Goal: Task Accomplishment & Management: Use online tool/utility

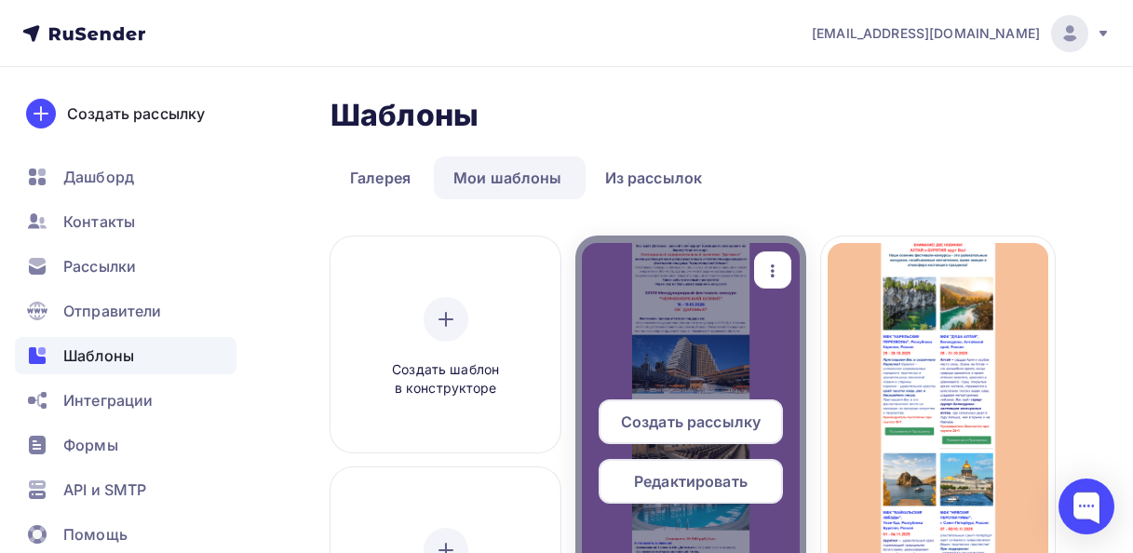
scroll to position [50, 0]
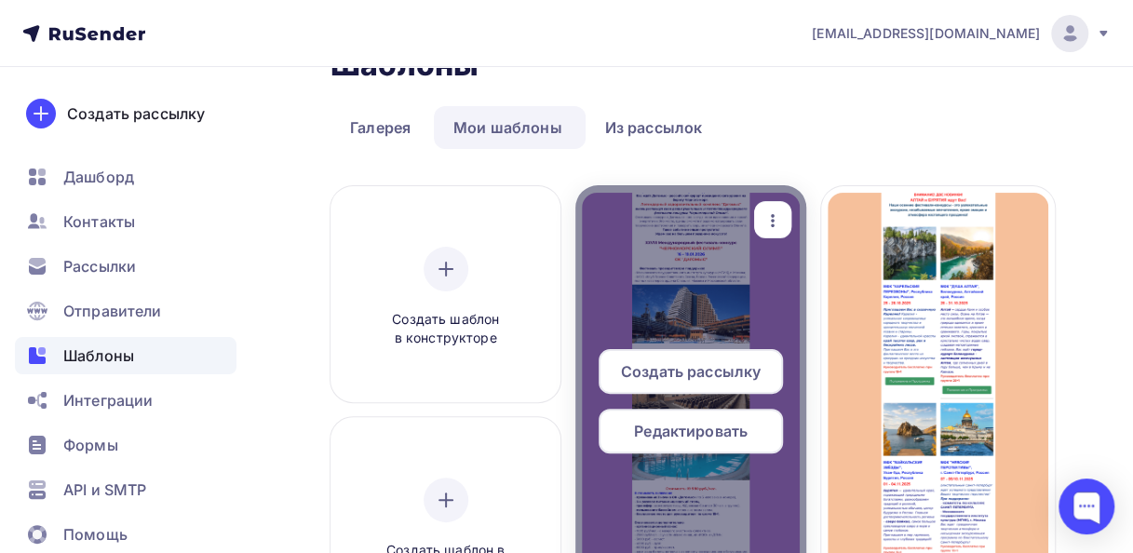
click at [682, 430] on span "Редактировать" at bounding box center [691, 431] width 114 height 22
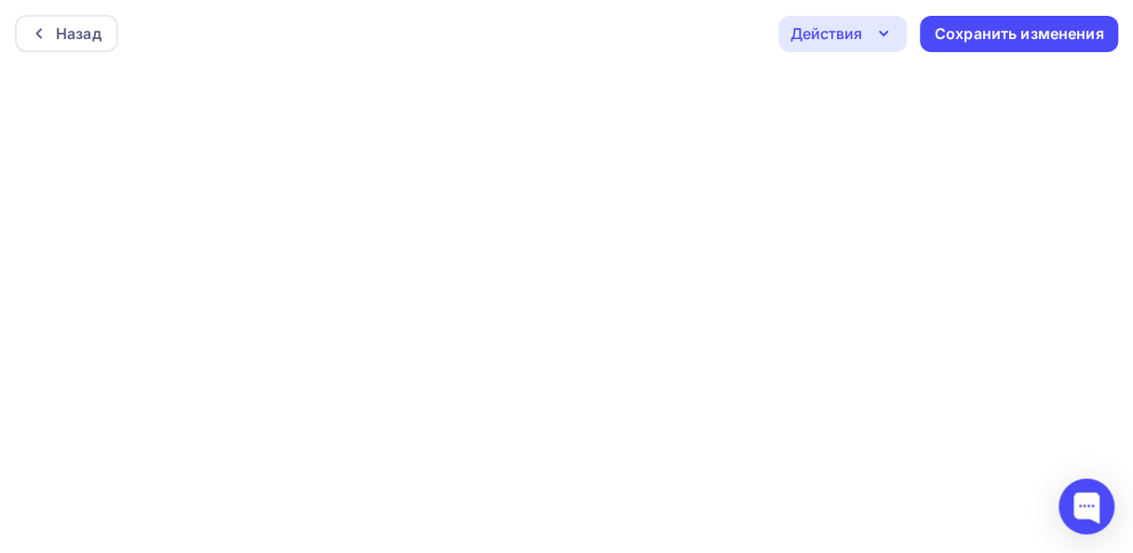
click at [877, 30] on icon "button" at bounding box center [883, 33] width 22 height 22
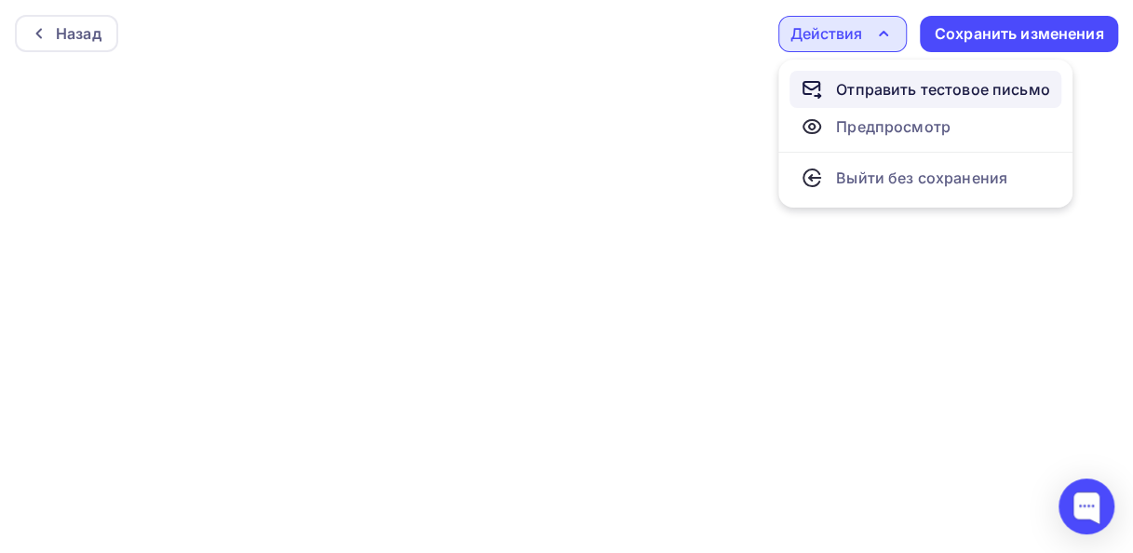
click at [888, 88] on div "Отправить тестовое письмо" at bounding box center [943, 89] width 214 height 22
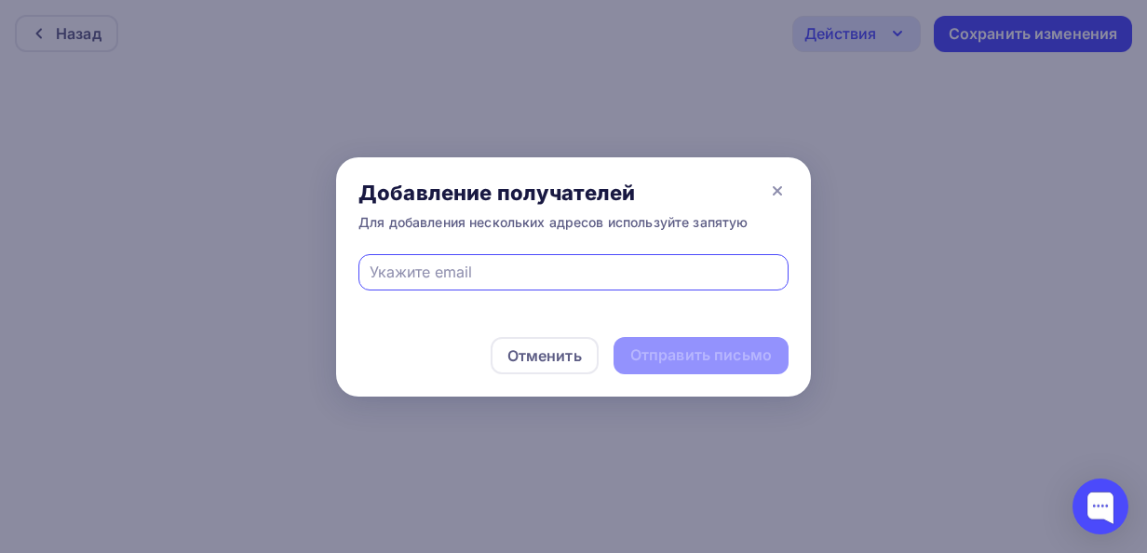
click at [375, 272] on input "text" at bounding box center [574, 272] width 409 height 22
type input "[EMAIL_ADDRESS][DOMAIN_NAME]"
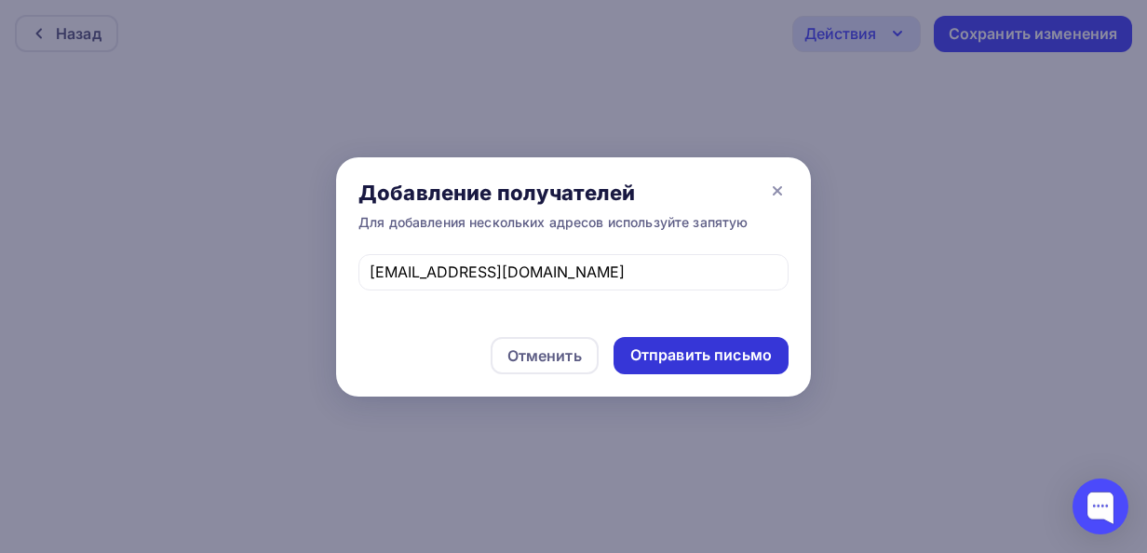
click at [655, 356] on div "Отправить письмо" at bounding box center [701, 354] width 142 height 21
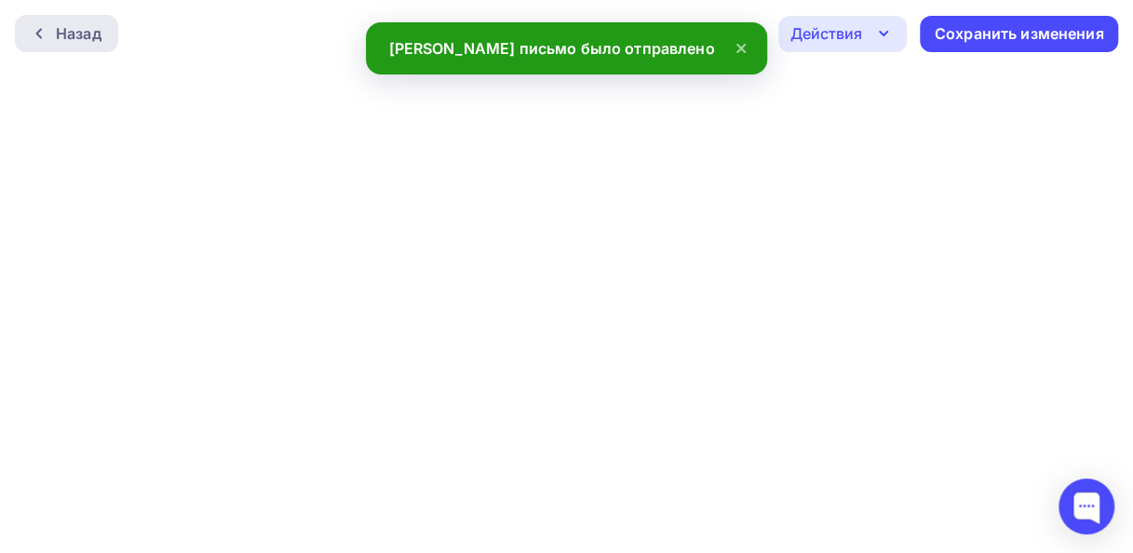
click at [72, 40] on div "Назад" at bounding box center [79, 33] width 46 height 22
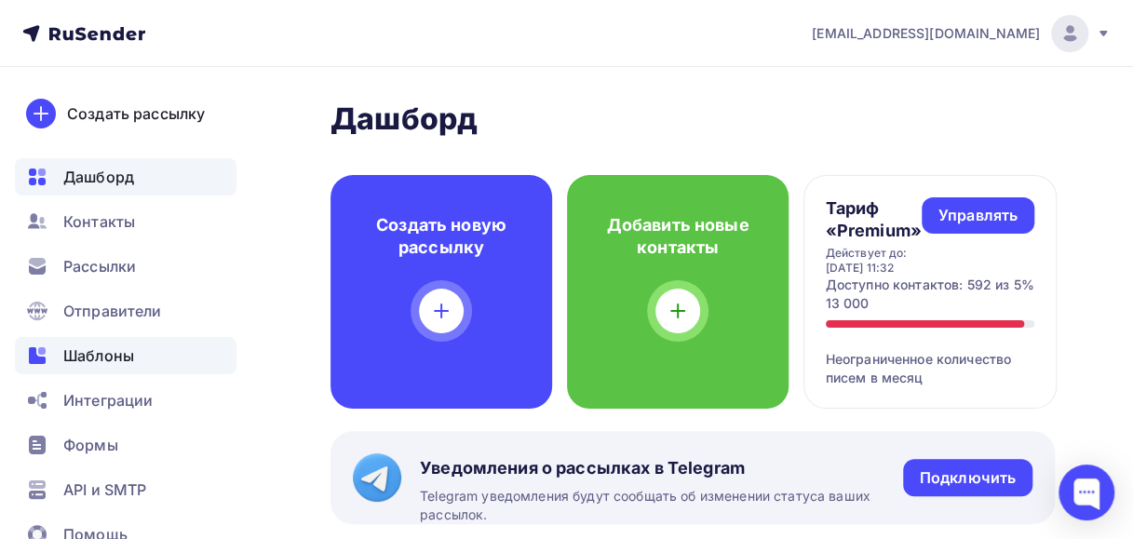
click at [100, 350] on span "Шаблоны" at bounding box center [98, 355] width 71 height 22
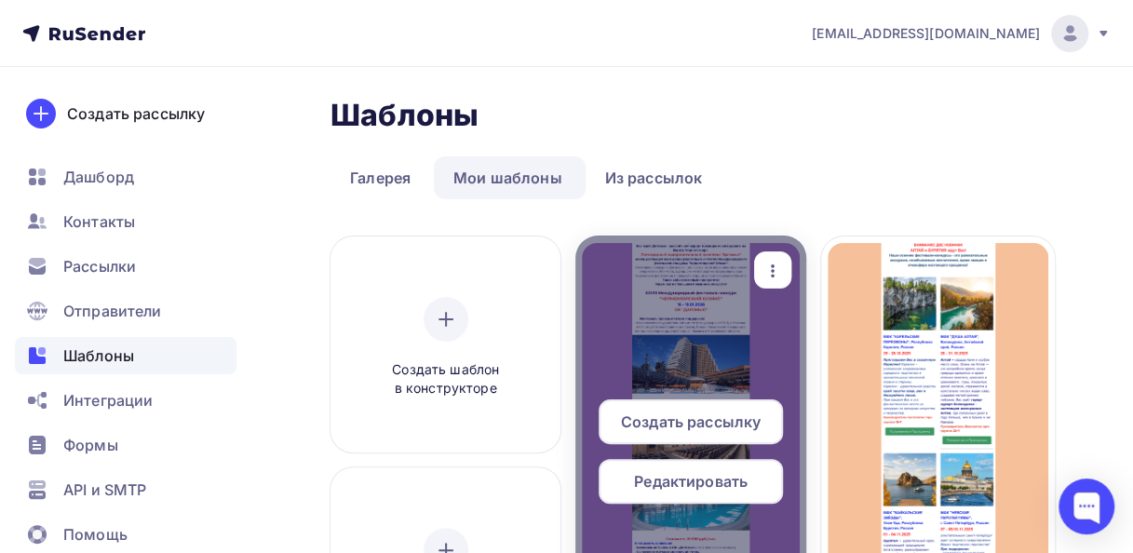
click at [673, 486] on span "Редактировать" at bounding box center [691, 481] width 114 height 22
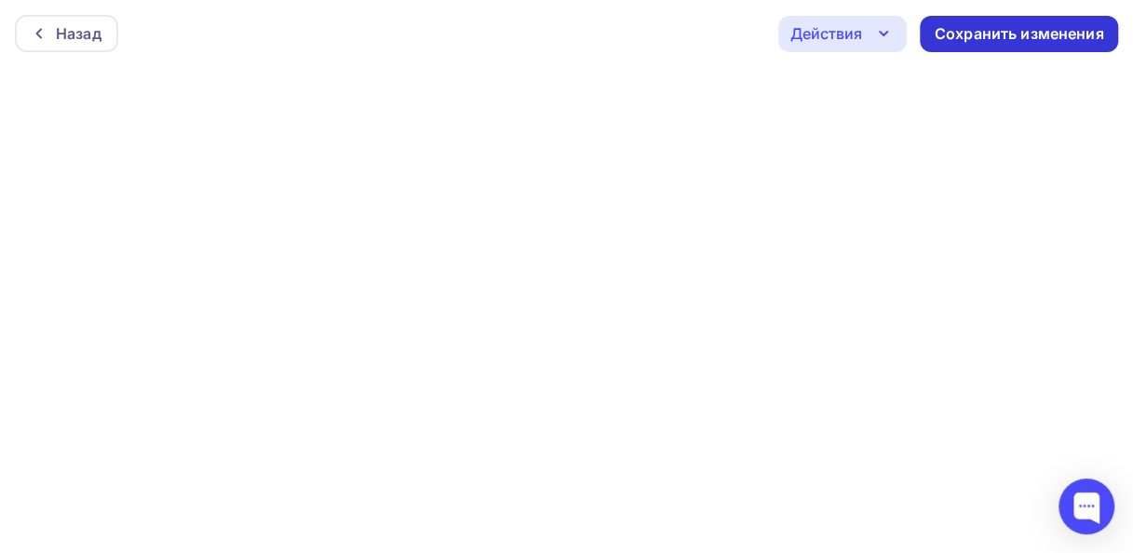
click at [1005, 34] on div "Сохранить изменения" at bounding box center [1019, 33] width 169 height 21
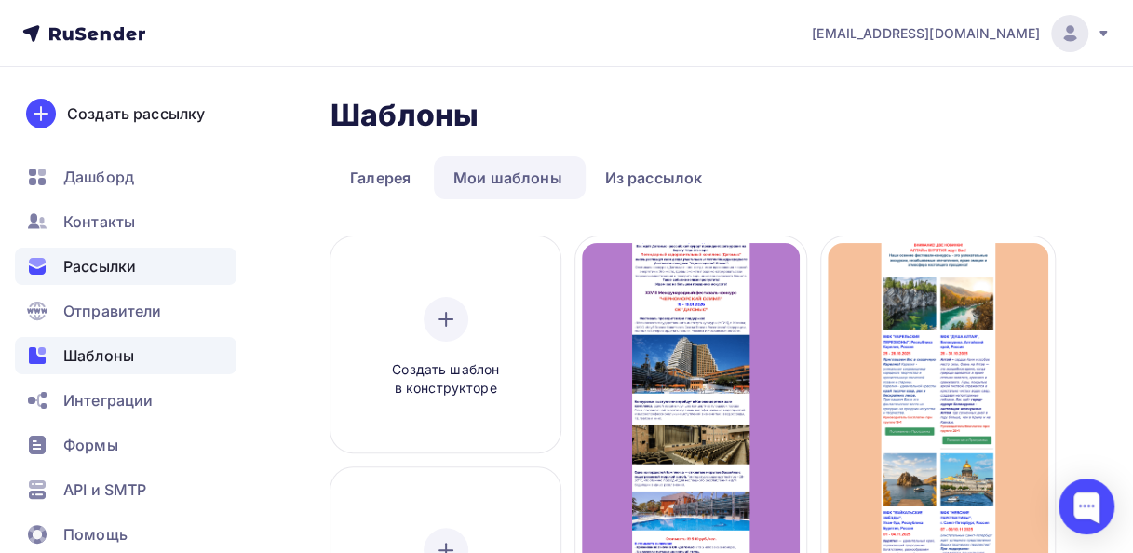
click at [94, 266] on span "Рассылки" at bounding box center [99, 266] width 73 height 22
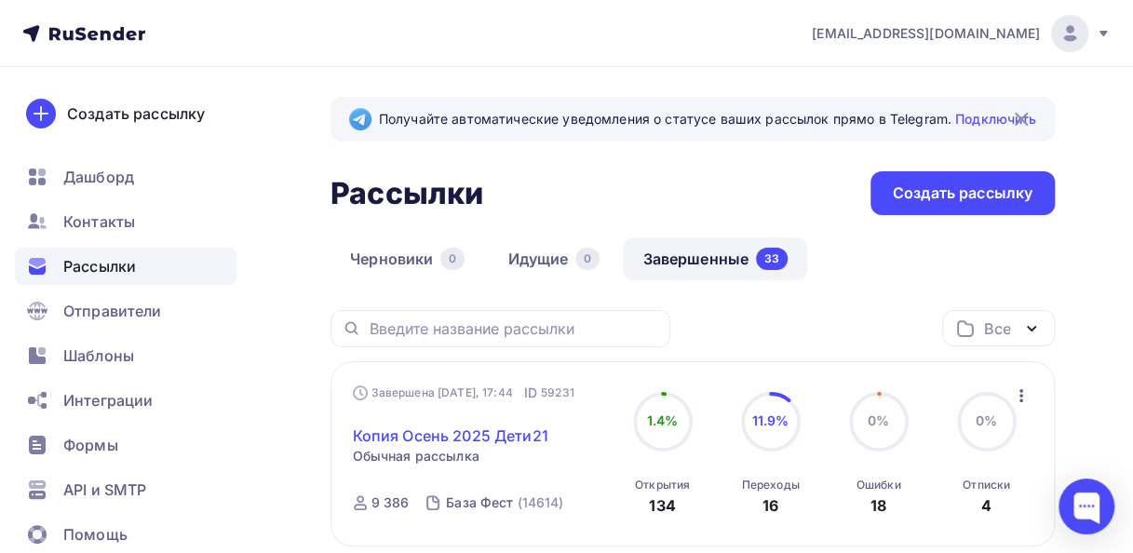
click at [468, 439] on link "Копия Осень 2025 Дети21" at bounding box center [451, 436] width 196 height 22
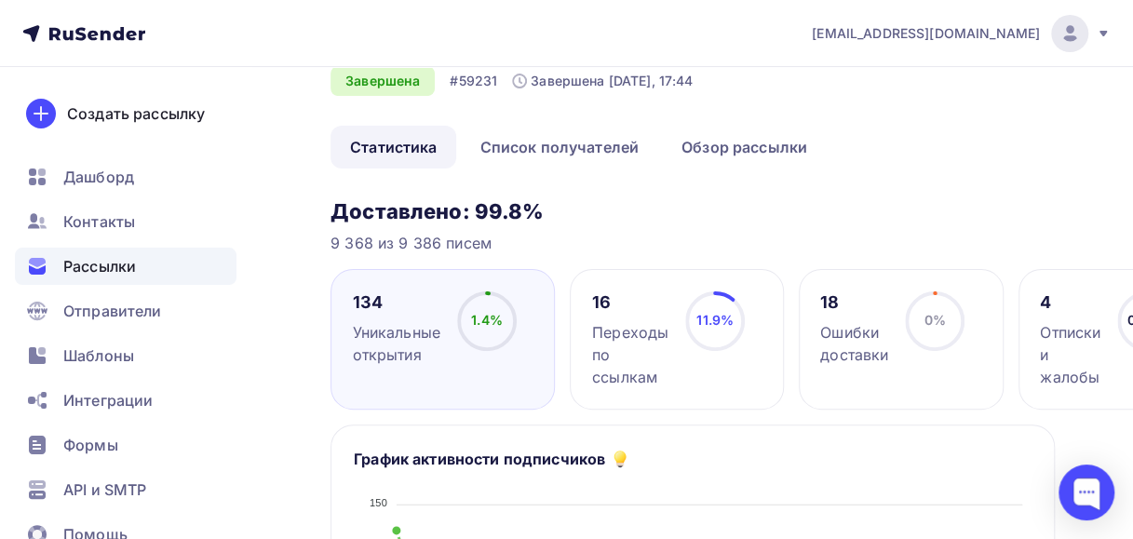
scroll to position [186, 0]
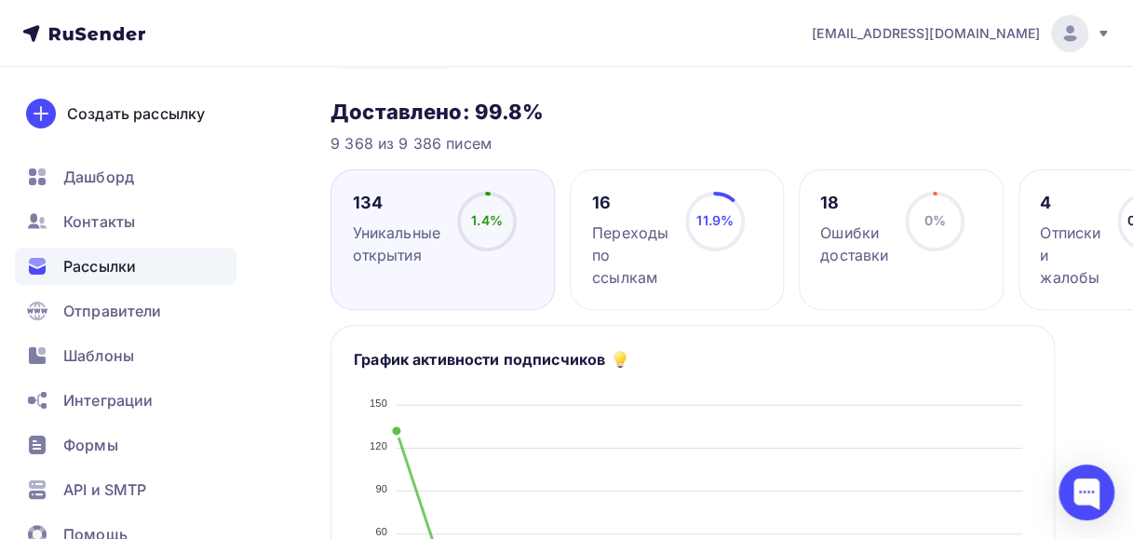
click at [657, 282] on div "Переходы по ссылкам" at bounding box center [630, 255] width 76 height 67
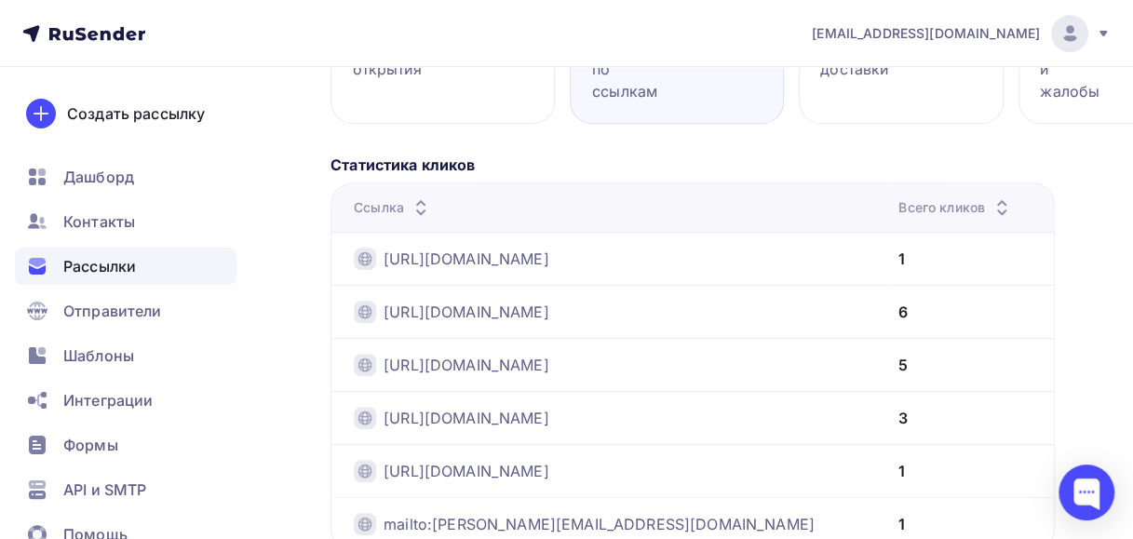
scroll to position [93, 0]
